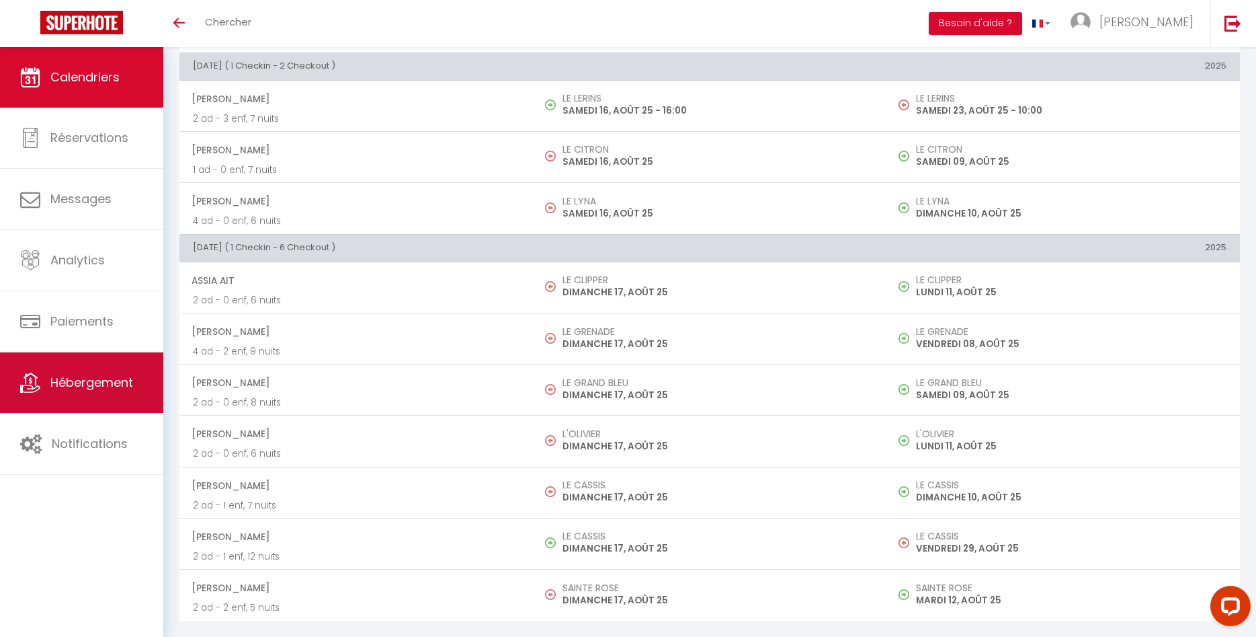
click at [124, 376] on link "Hébergement" at bounding box center [81, 382] width 163 height 60
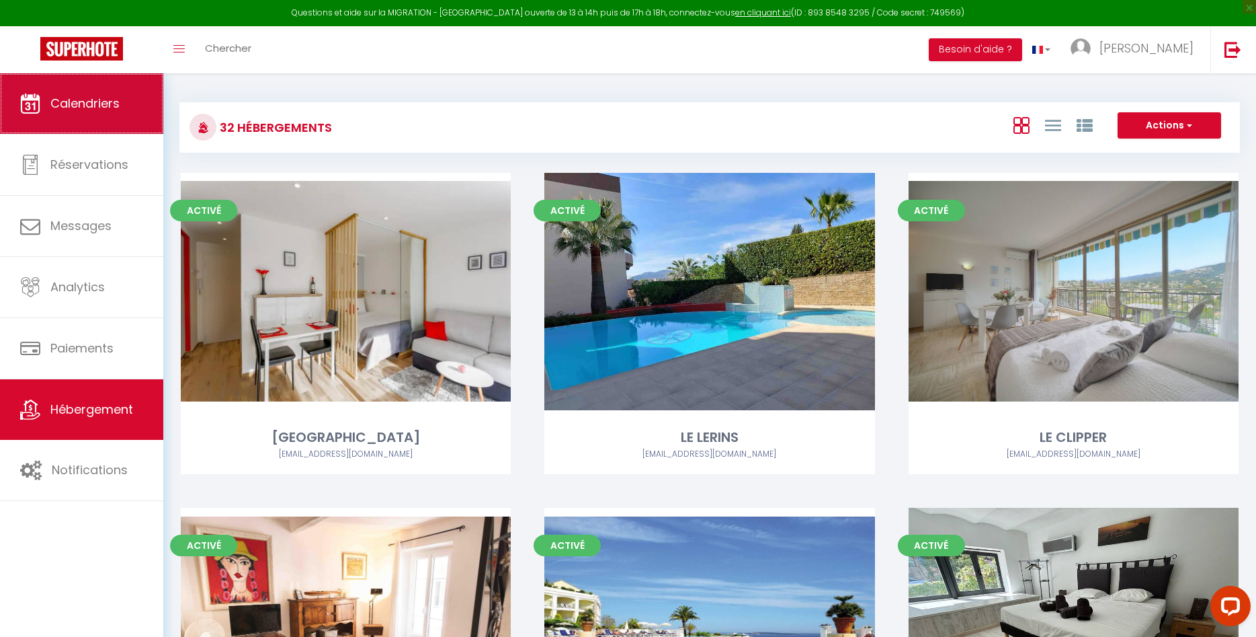
click at [91, 109] on span "Calendriers" at bounding box center [84, 103] width 69 height 17
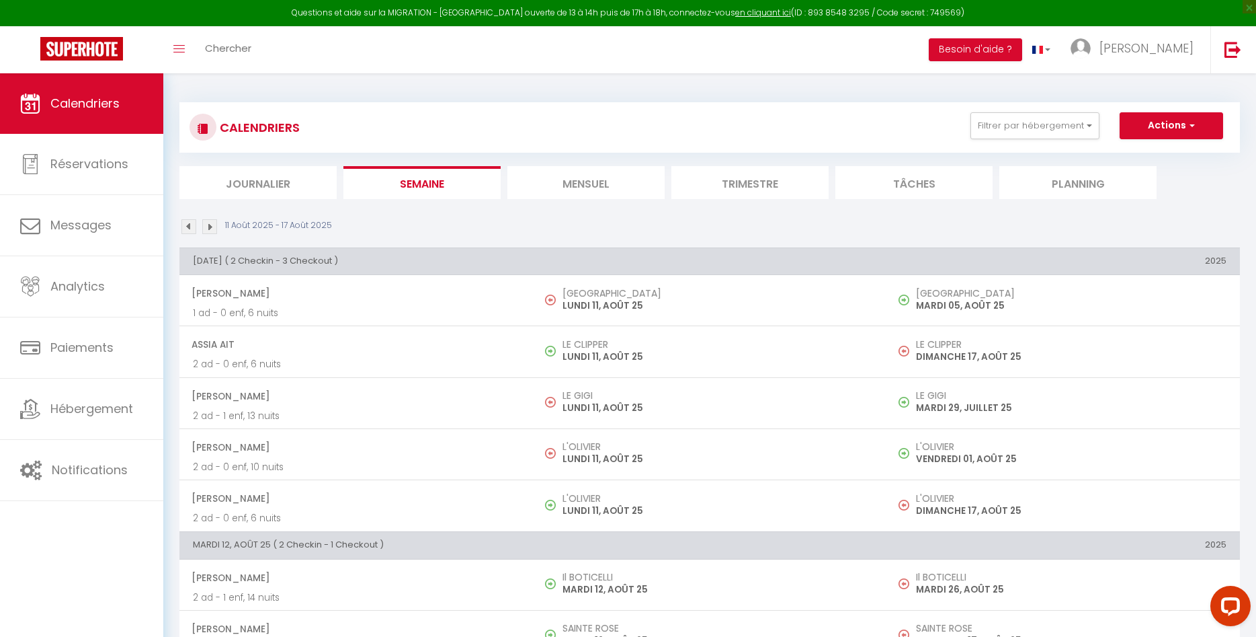
click at [614, 184] on li "Mensuel" at bounding box center [585, 182] width 157 height 33
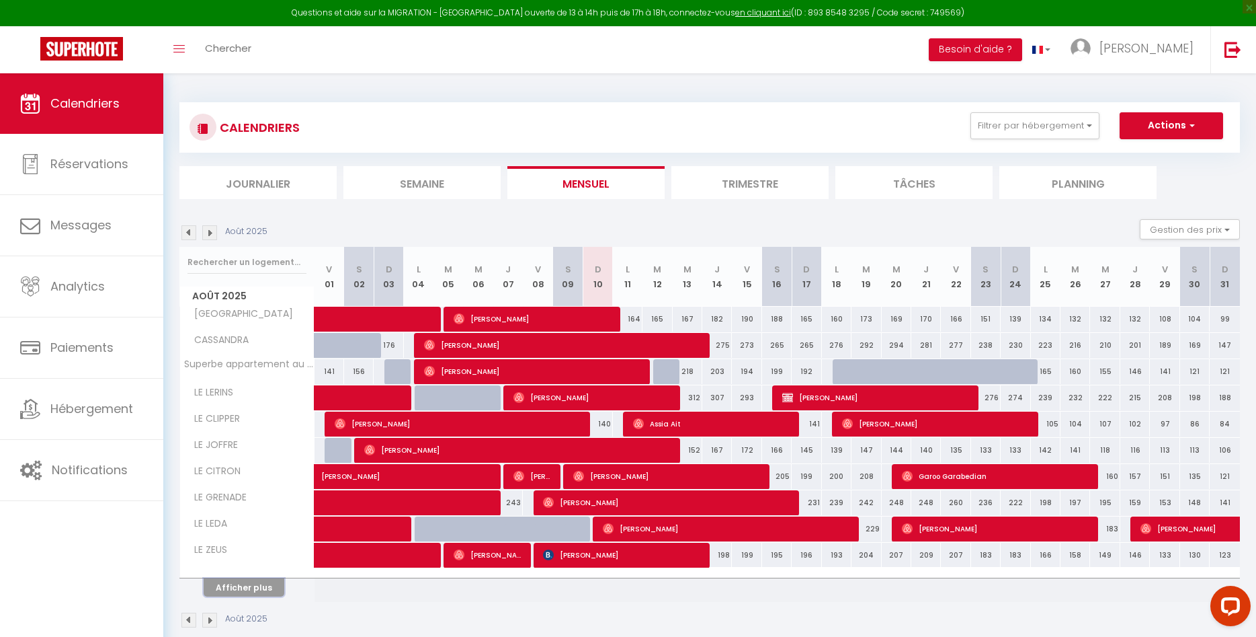
click at [258, 585] on button "Afficher plus" at bounding box center [244, 587] width 81 height 18
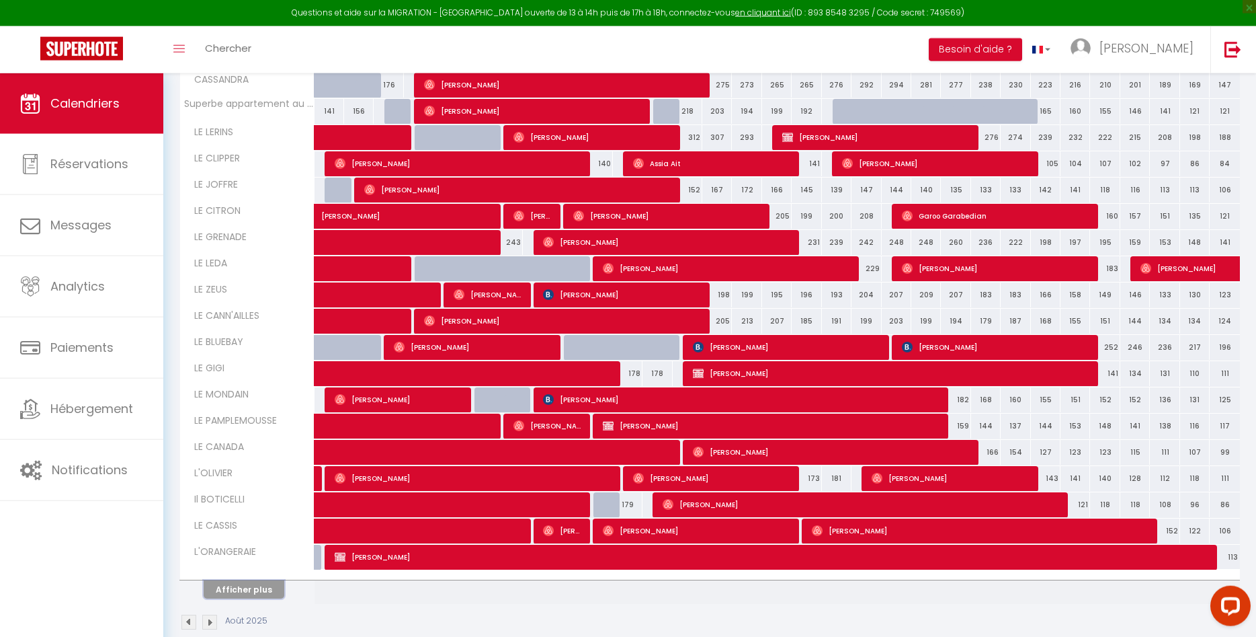
scroll to position [282, 0]
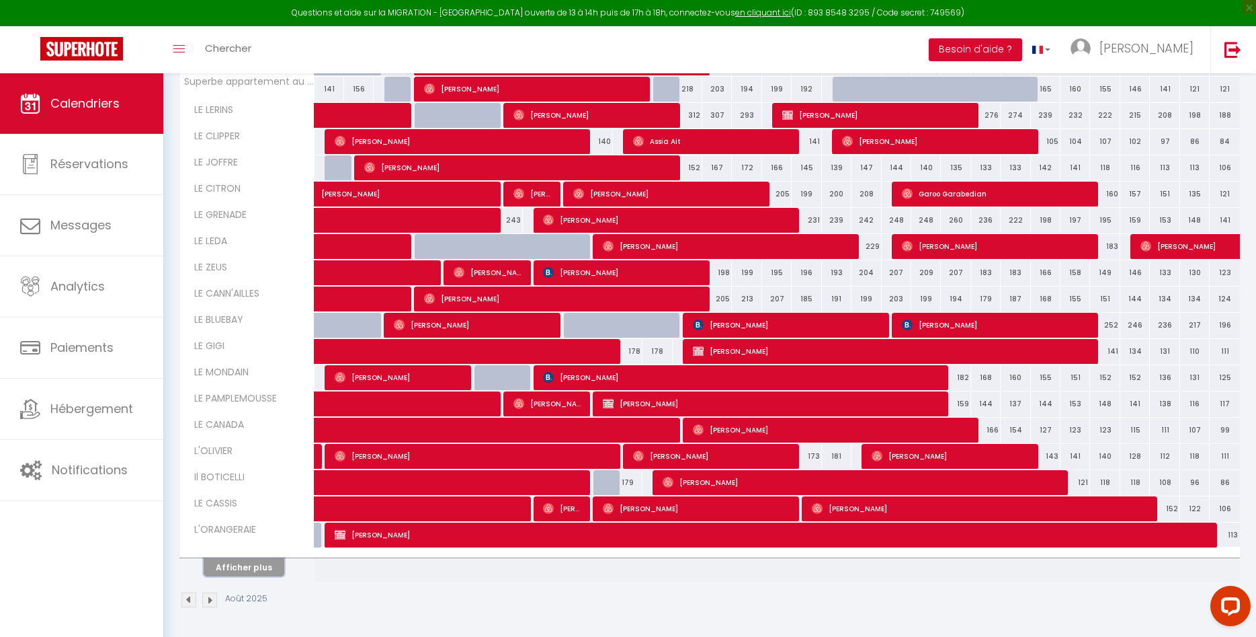
click at [259, 567] on button "Afficher plus" at bounding box center [244, 567] width 81 height 18
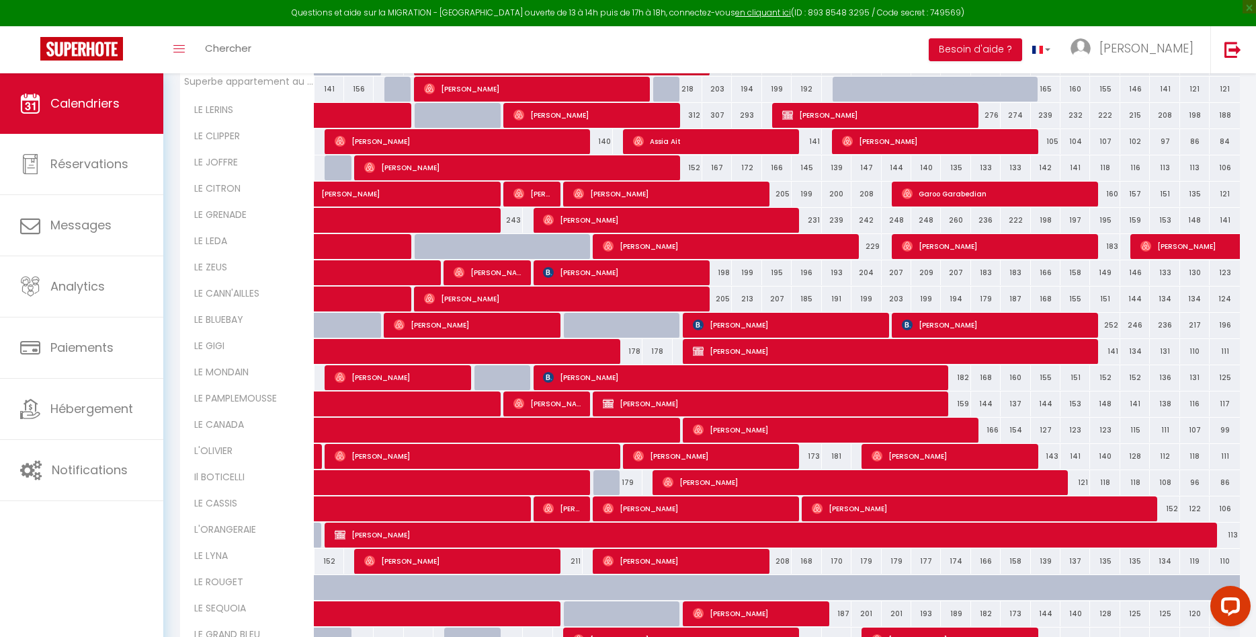
click at [791, 461] on div at bounding box center [777, 457] width 30 height 26
type input "178"
type input "[PERSON_NAME][DATE]"
type input "Dim 17 Août 2025"
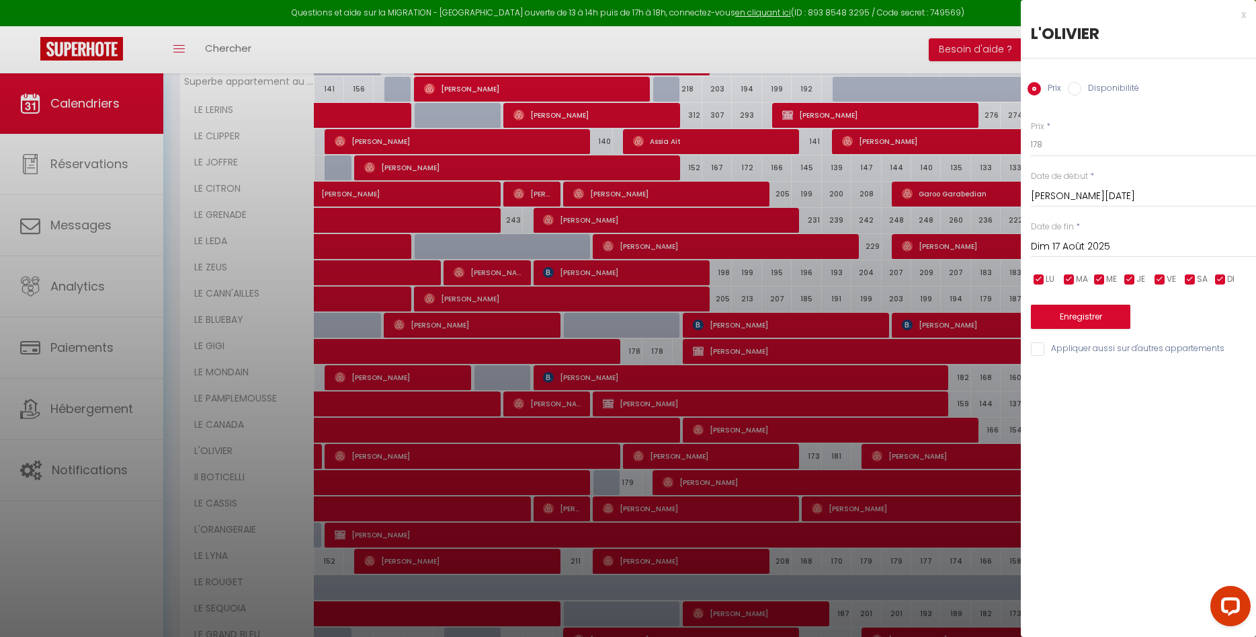
click at [130, 177] on div at bounding box center [628, 318] width 1256 height 637
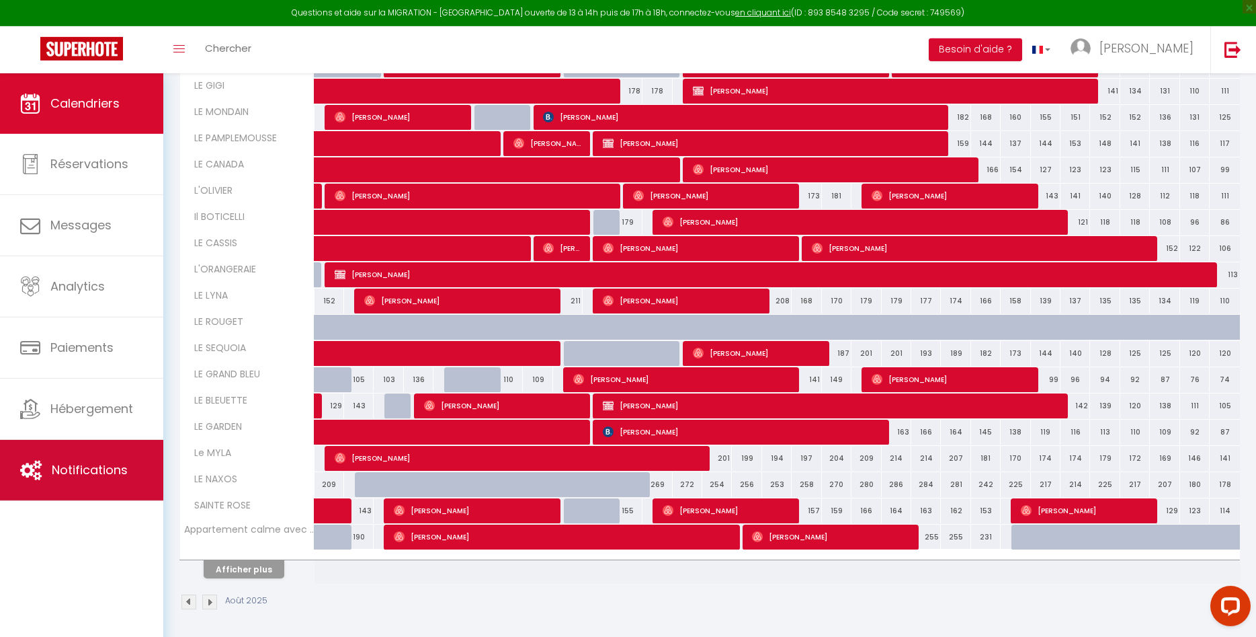
scroll to position [544, 0]
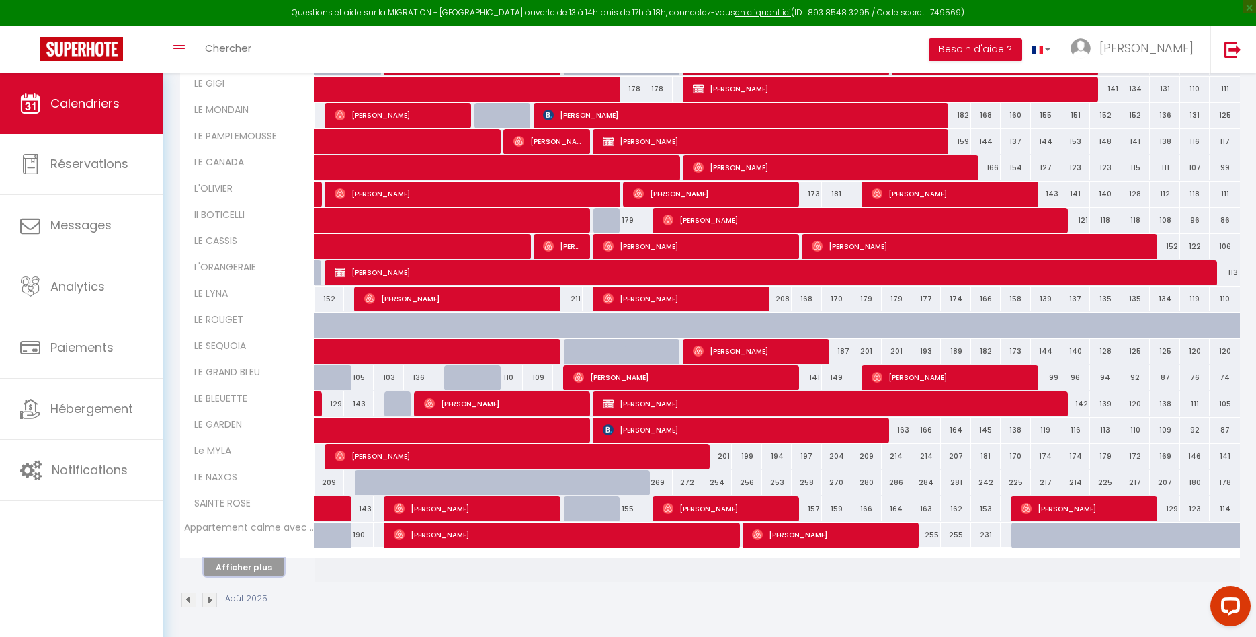
click at [273, 571] on button "Afficher plus" at bounding box center [244, 567] width 81 height 18
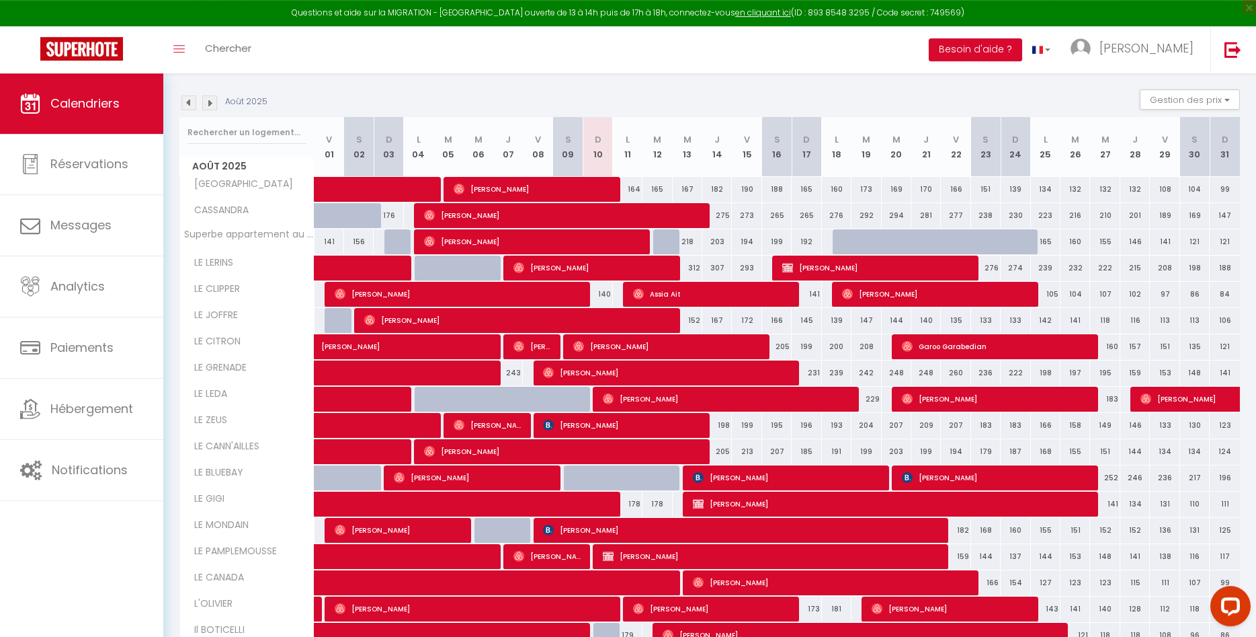
scroll to position [0, 0]
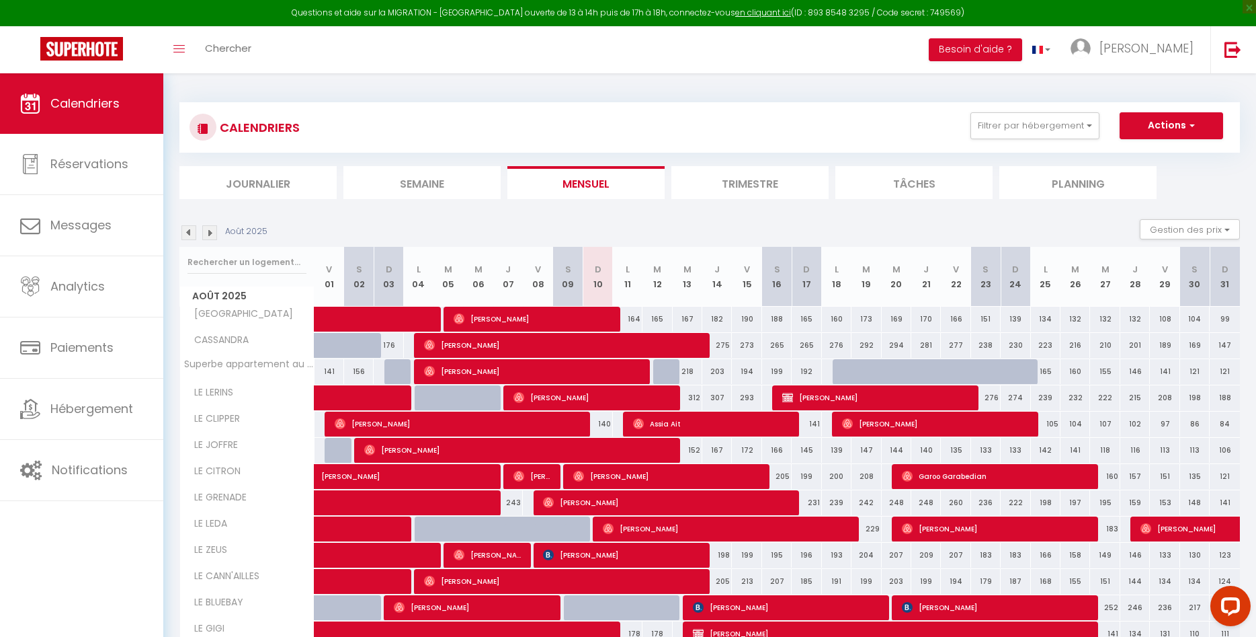
click at [211, 230] on img at bounding box center [209, 232] width 15 height 15
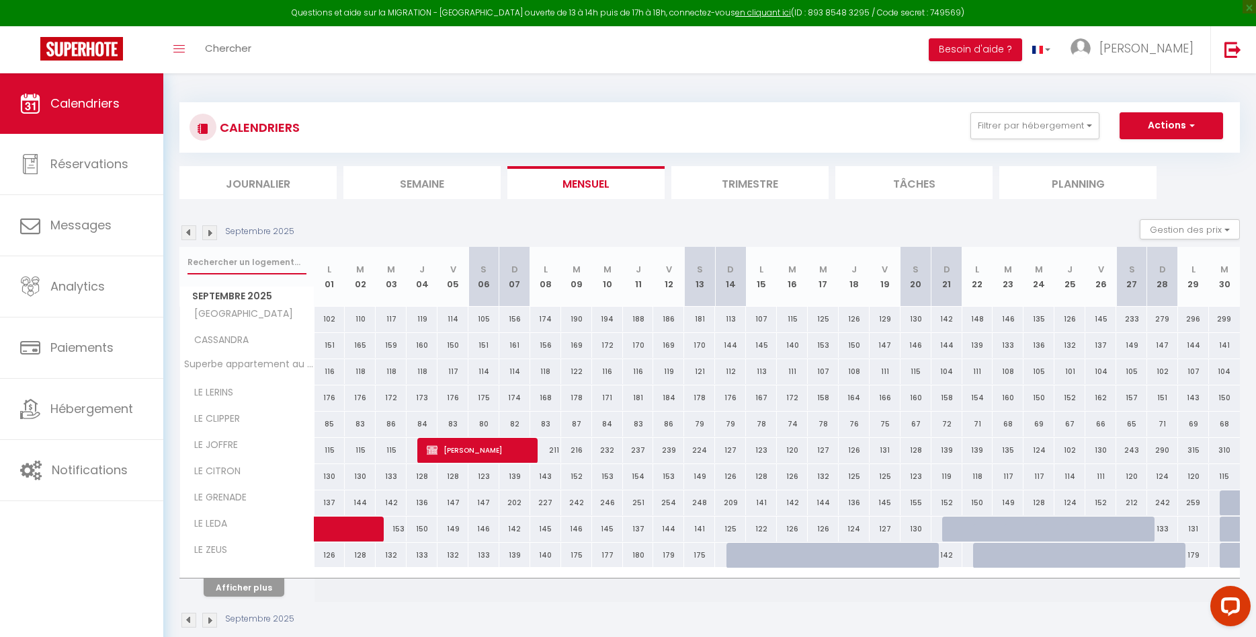
click at [231, 267] on input "text" at bounding box center [247, 262] width 119 height 24
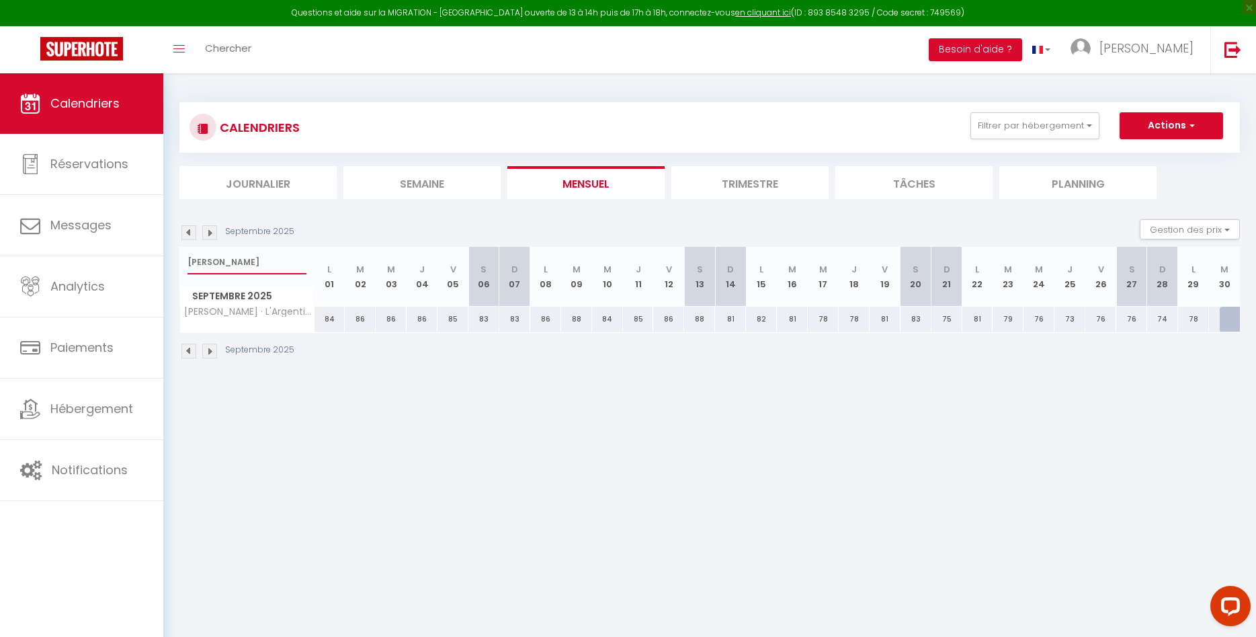
type input "[PERSON_NAME]"
click at [1231, 323] on div at bounding box center [1235, 320] width 31 height 26
type input "76"
select select "1"
type input "[DATE]"
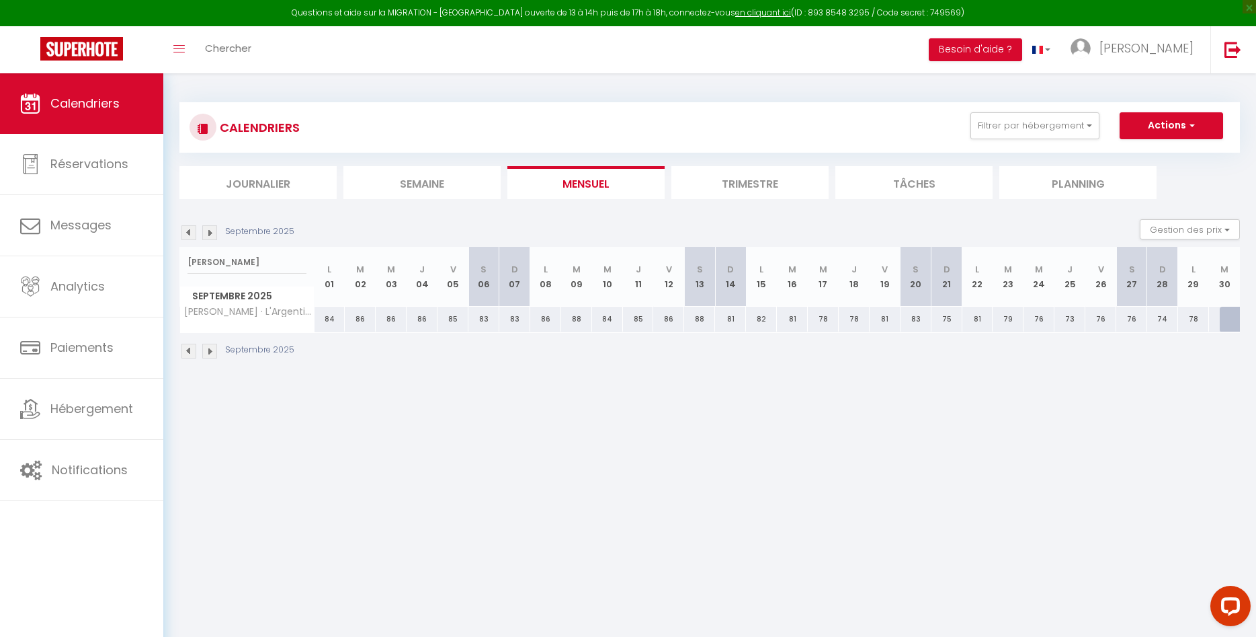
type input "Mer 01 Octobre 2025"
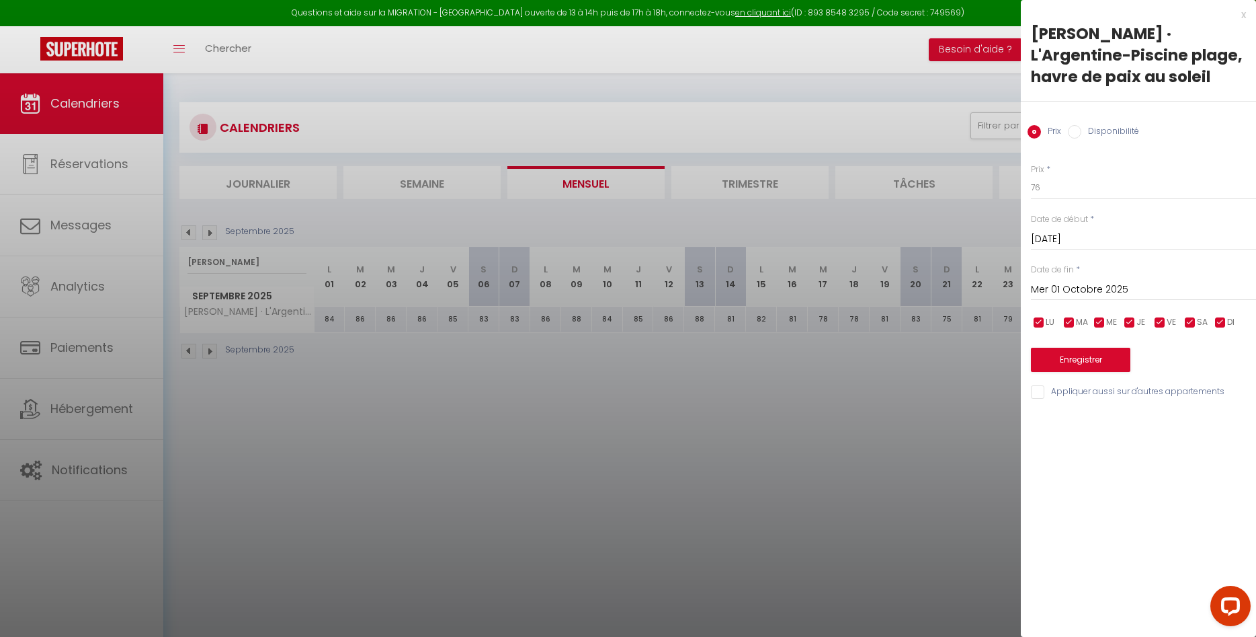
click at [1125, 128] on label "Disponibilité" at bounding box center [1111, 132] width 58 height 15
click at [1082, 128] on input "Disponibilité" at bounding box center [1074, 131] width 13 height 13
radio input "true"
radio input "false"
click at [1106, 292] on input "Mer 01 Octobre 2025" at bounding box center [1143, 290] width 225 height 17
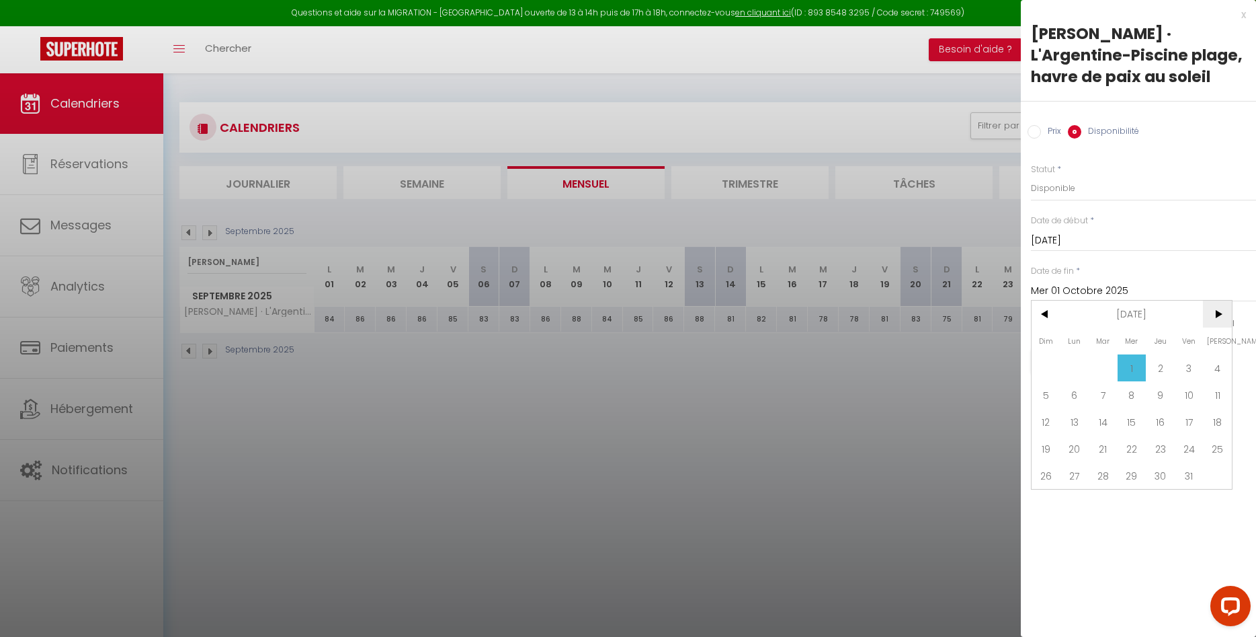
click at [1217, 319] on span ">" at bounding box center [1217, 313] width 29 height 27
click at [1217, 331] on span "[PERSON_NAME]" at bounding box center [1217, 340] width 29 height 27
click at [1217, 323] on span ">" at bounding box center [1217, 313] width 29 height 27
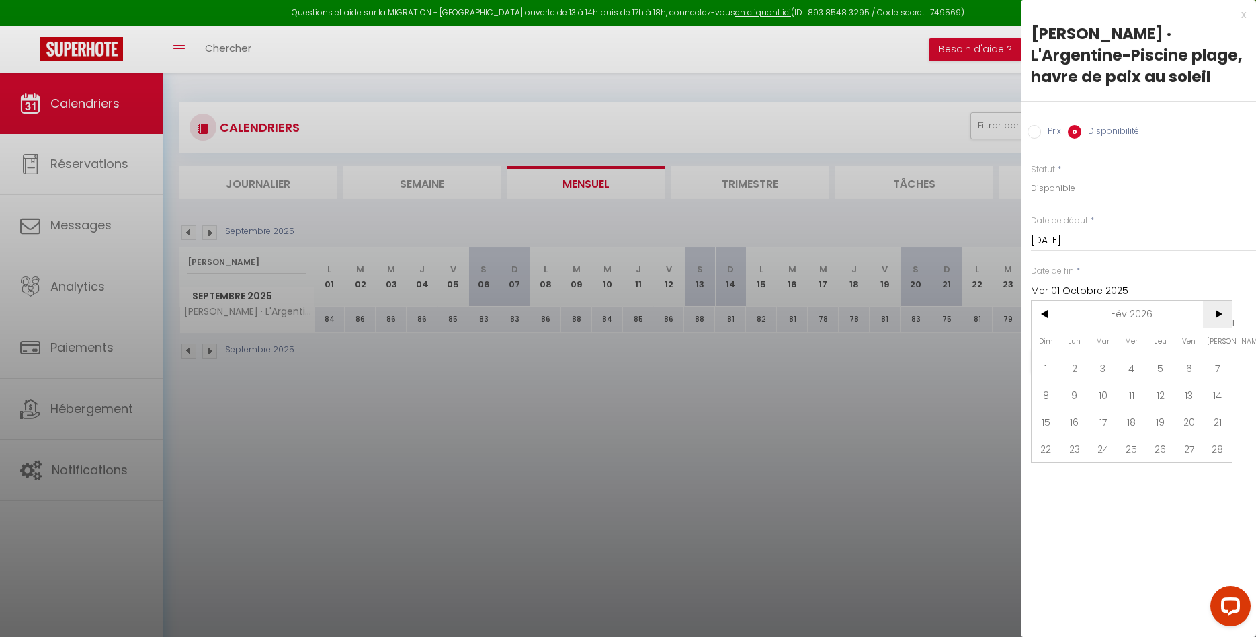
click at [1217, 323] on span ">" at bounding box center [1217, 313] width 29 height 27
click at [1053, 504] on span "31" at bounding box center [1046, 502] width 29 height 27
type input "[DATE]"
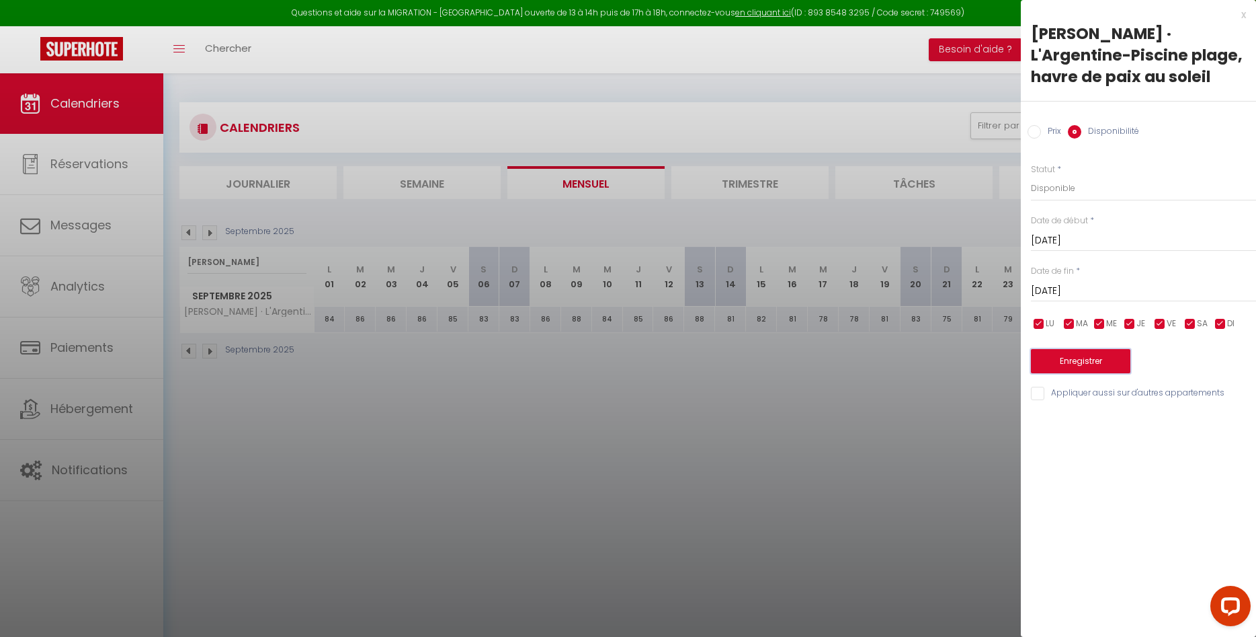
click at [1121, 361] on button "Enregistrer" at bounding box center [1080, 361] width 99 height 24
